Goal: Task Accomplishment & Management: Manage account settings

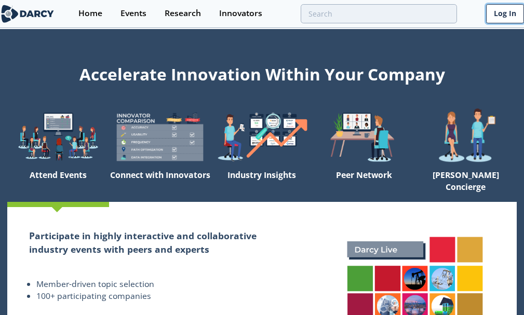
click at [501, 17] on link "Log In" at bounding box center [505, 13] width 38 height 19
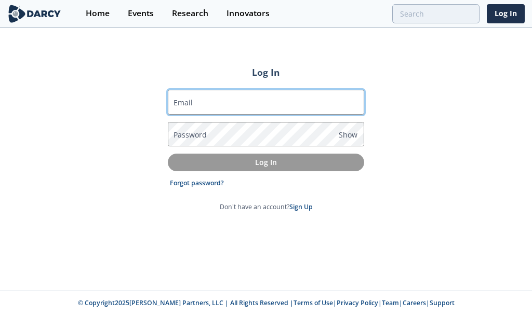
click at [230, 104] on input "Email" at bounding box center [266, 102] width 196 height 25
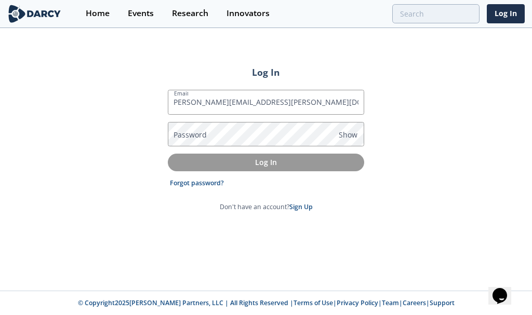
drag, startPoint x: 306, startPoint y: 99, endPoint x: 343, endPoint y: 148, distance: 61.2
click at [531, 111] on div "Log In Email [PERSON_NAME][EMAIL_ADDRESS][PERSON_NAME][DOMAIN_NAME]:*Vigilancia…" at bounding box center [266, 160] width 532 height 262
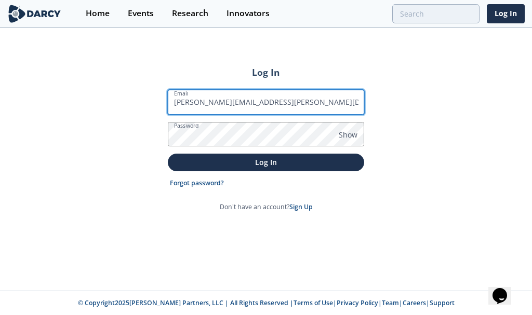
click at [341, 95] on input "[PERSON_NAME][EMAIL_ADDRESS][PERSON_NAME][DOMAIN_NAME]:" at bounding box center [266, 102] width 196 height 25
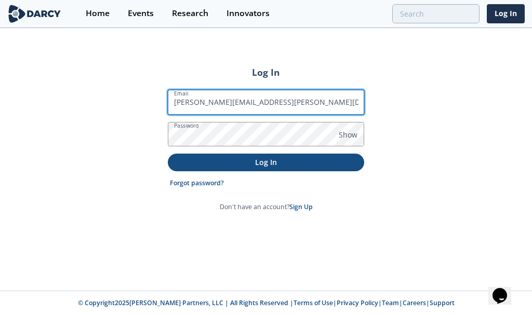
type input "[PERSON_NAME][EMAIL_ADDRESS][PERSON_NAME][DOMAIN_NAME]"
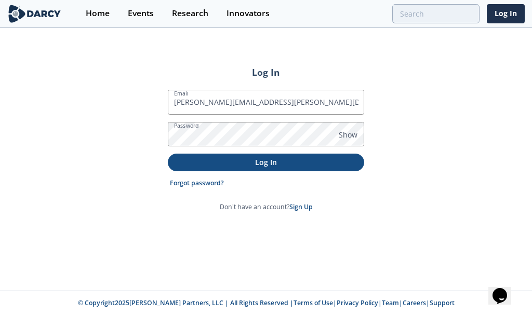
click at [280, 165] on p "Log In" at bounding box center [266, 162] width 182 height 11
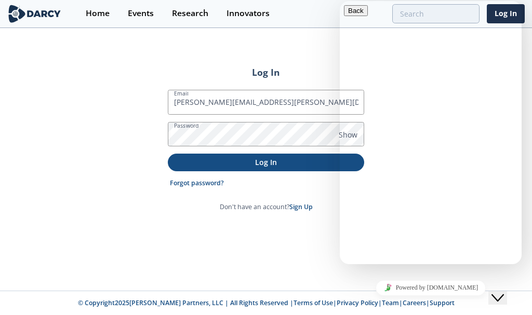
scroll to position [45, 0]
click at [504, 293] on div "Close Chat This icon closes the chat window." at bounding box center [497, 298] width 12 height 12
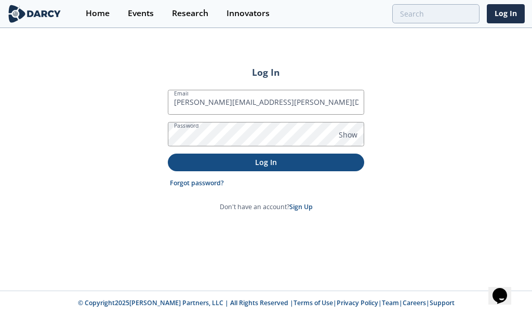
click at [263, 168] on button "Log In" at bounding box center [266, 162] width 196 height 17
